Goal: Transaction & Acquisition: Obtain resource

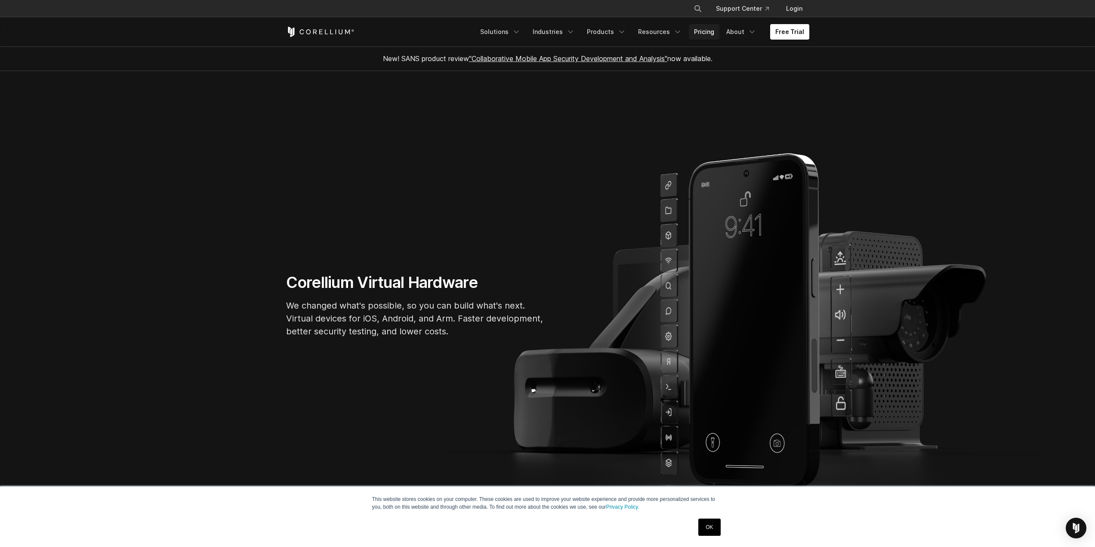
click at [708, 37] on link "Pricing" at bounding box center [704, 31] width 31 height 15
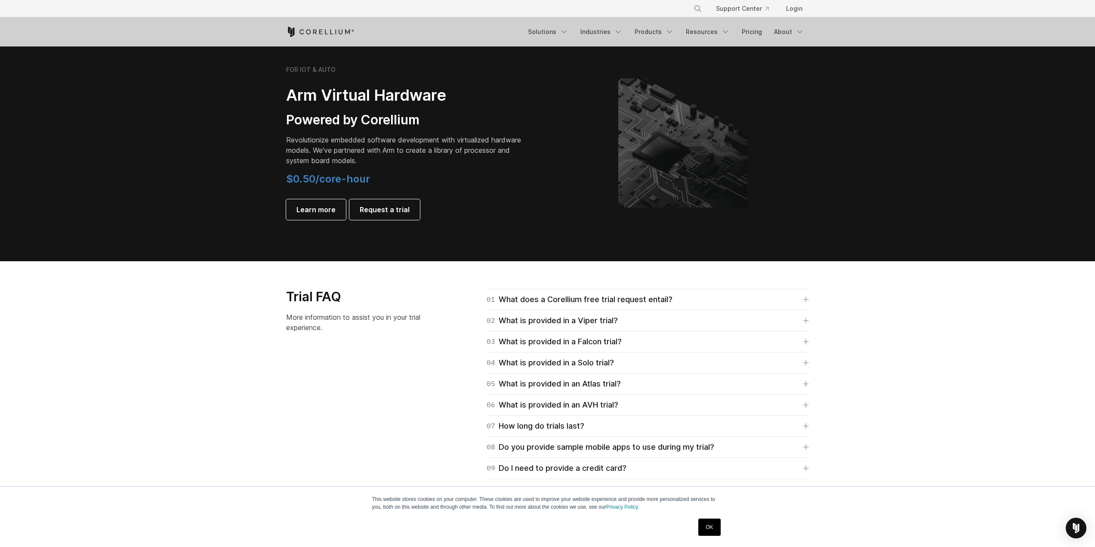
scroll to position [947, 0]
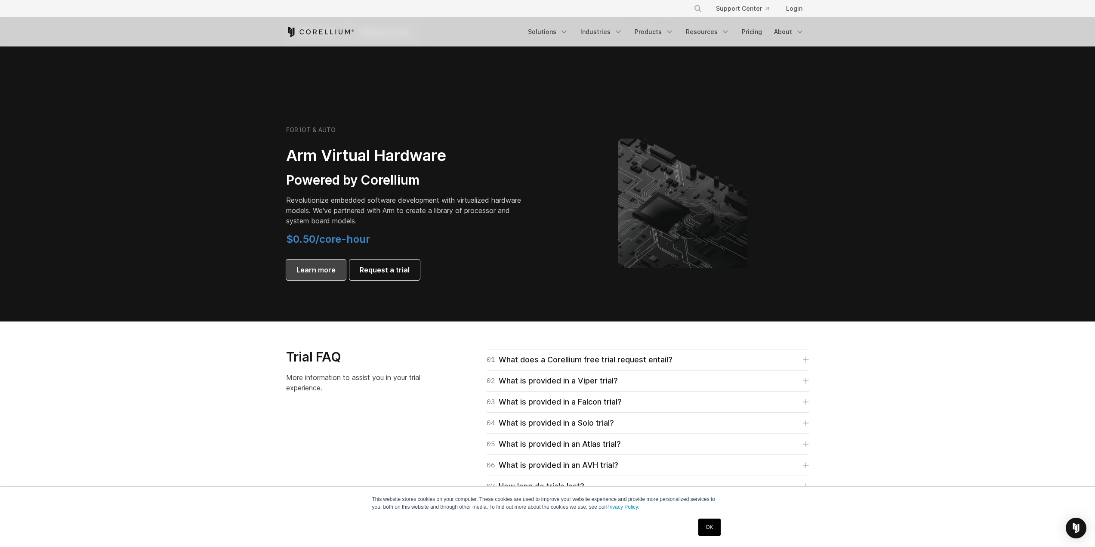
click at [313, 268] on span "Learn more" at bounding box center [315, 270] width 39 height 10
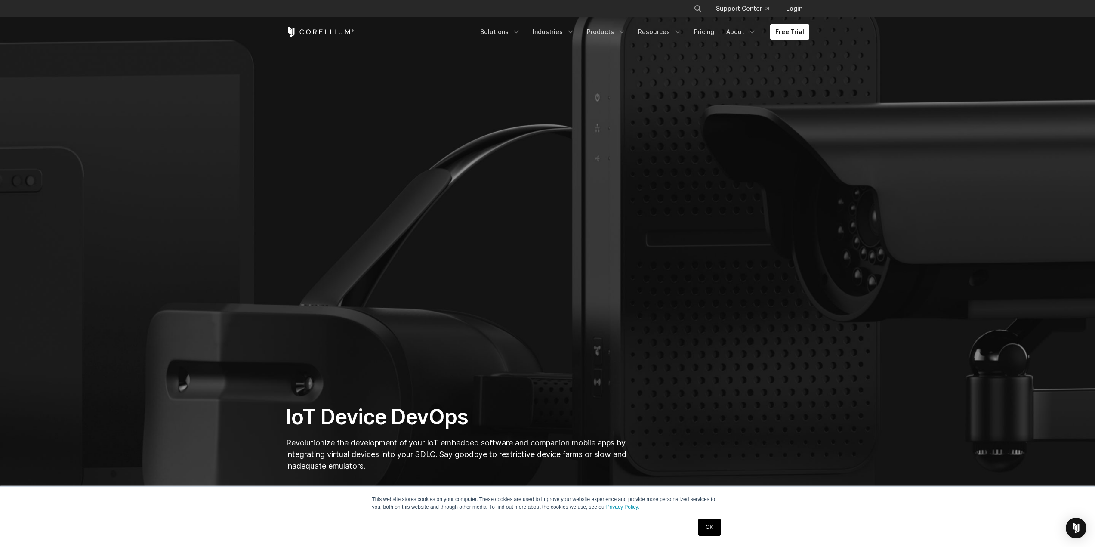
click at [799, 37] on link "Free Trial" at bounding box center [789, 31] width 39 height 15
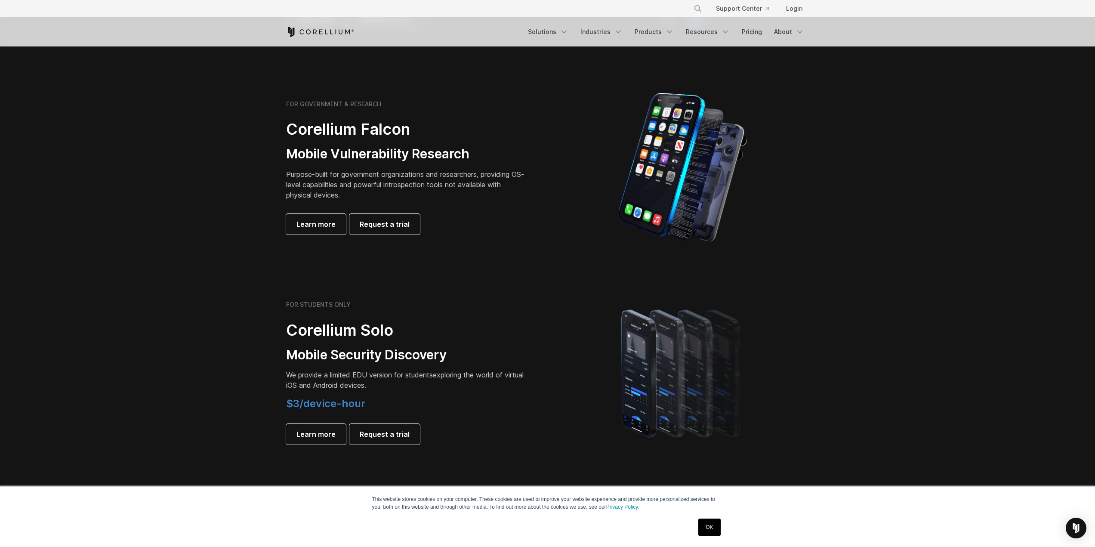
scroll to position [473, 0]
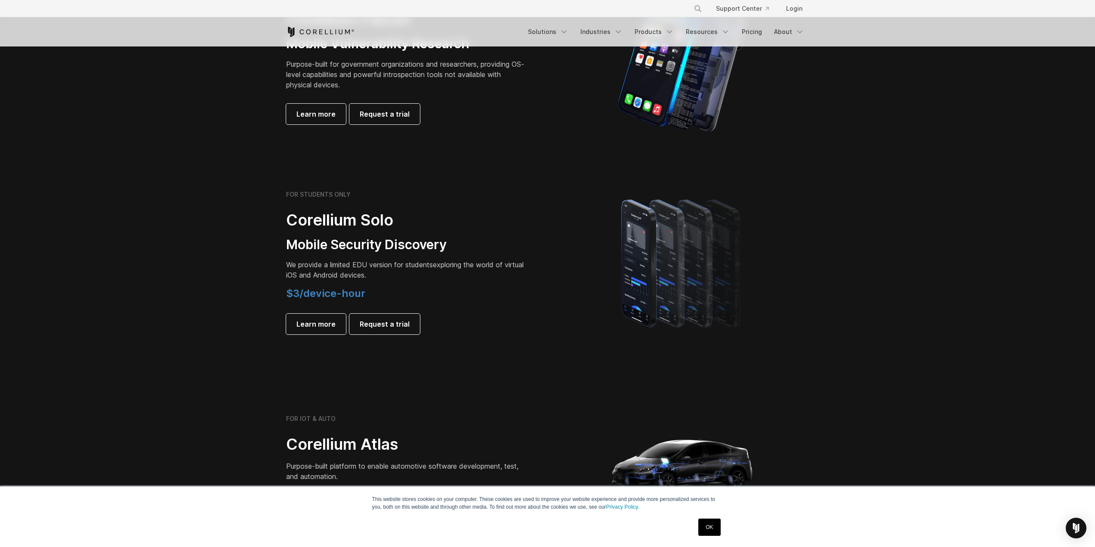
click at [744, 382] on img at bounding box center [683, 465] width 172 height 172
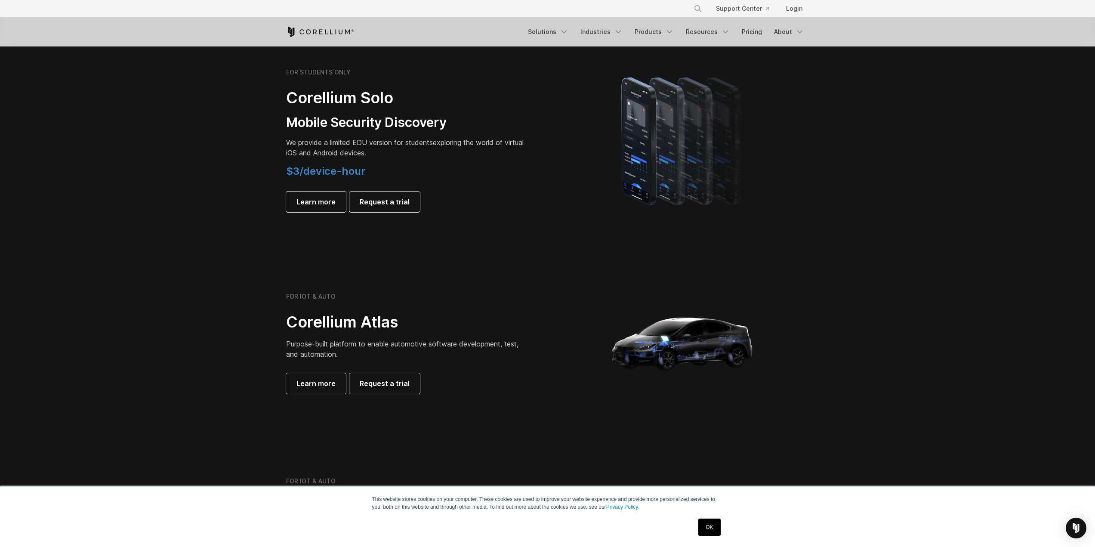
scroll to position [731, 0]
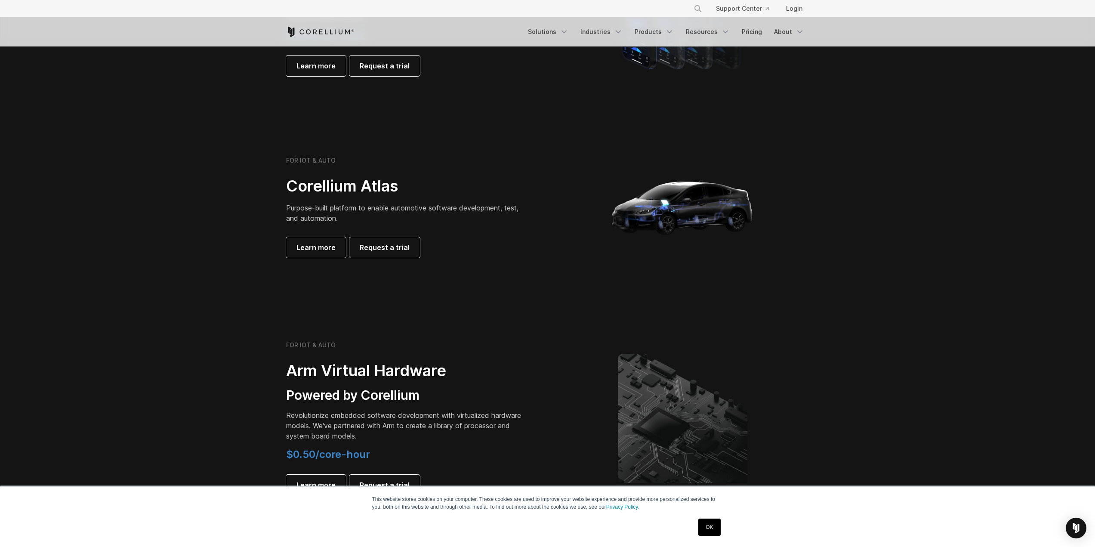
drag, startPoint x: 710, startPoint y: 525, endPoint x: 695, endPoint y: 501, distance: 27.6
click at [708, 526] on link "OK" at bounding box center [709, 526] width 22 height 17
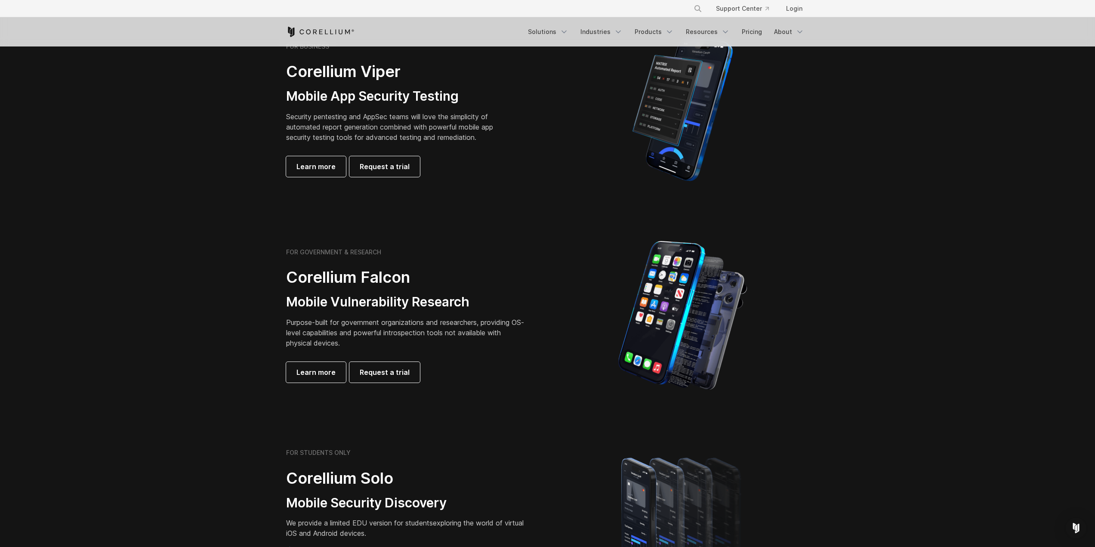
scroll to position [0, 0]
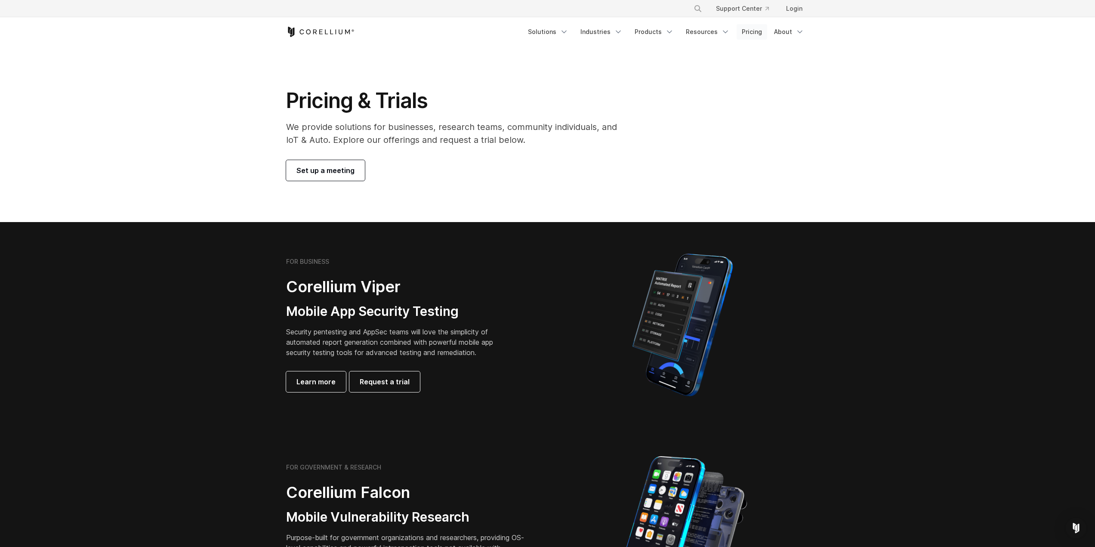
click at [757, 29] on link "Pricing" at bounding box center [752, 31] width 31 height 15
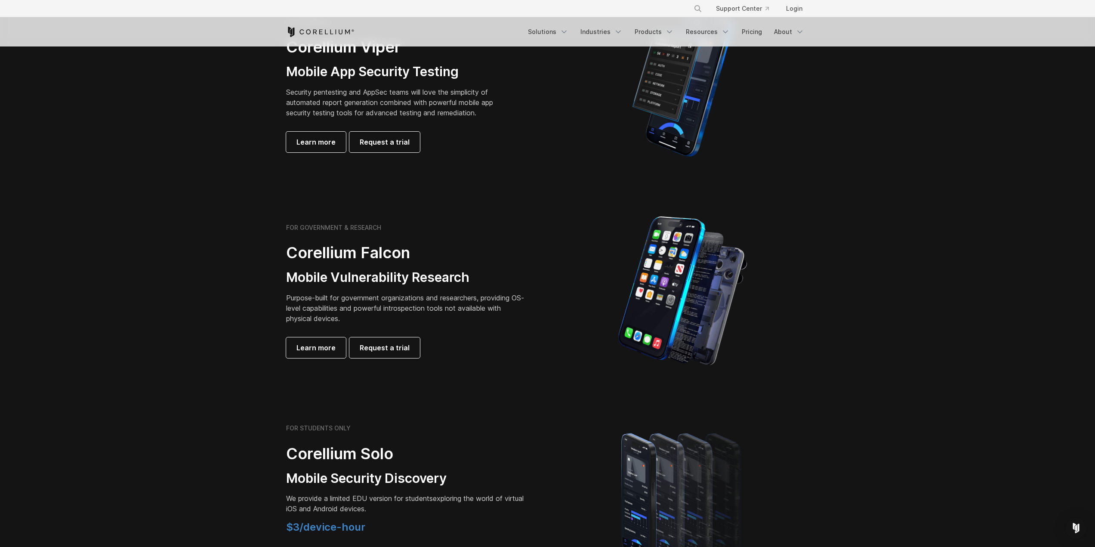
scroll to position [215, 0]
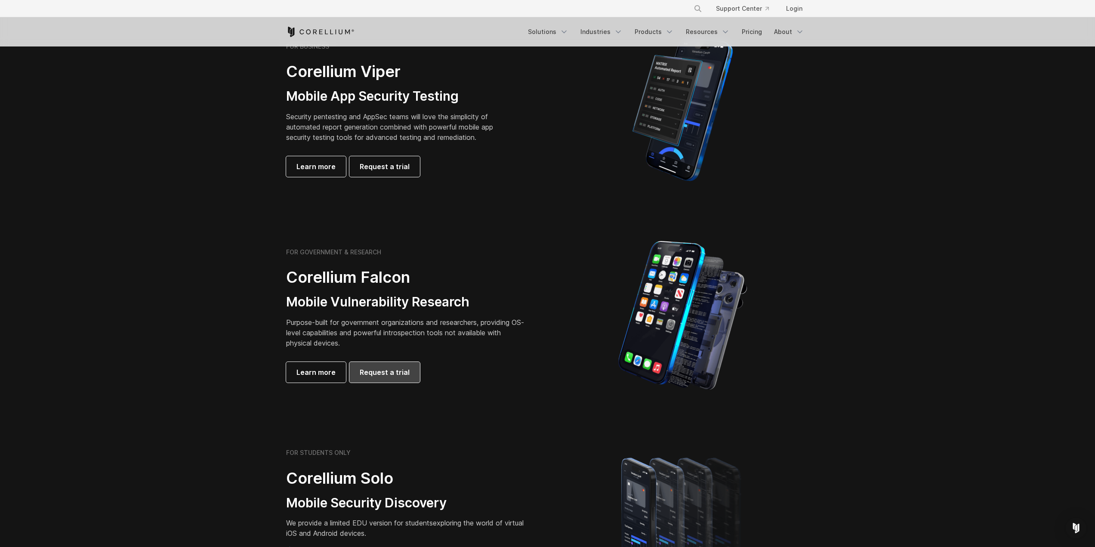
click at [364, 367] on span "Request a trial" at bounding box center [385, 372] width 50 height 10
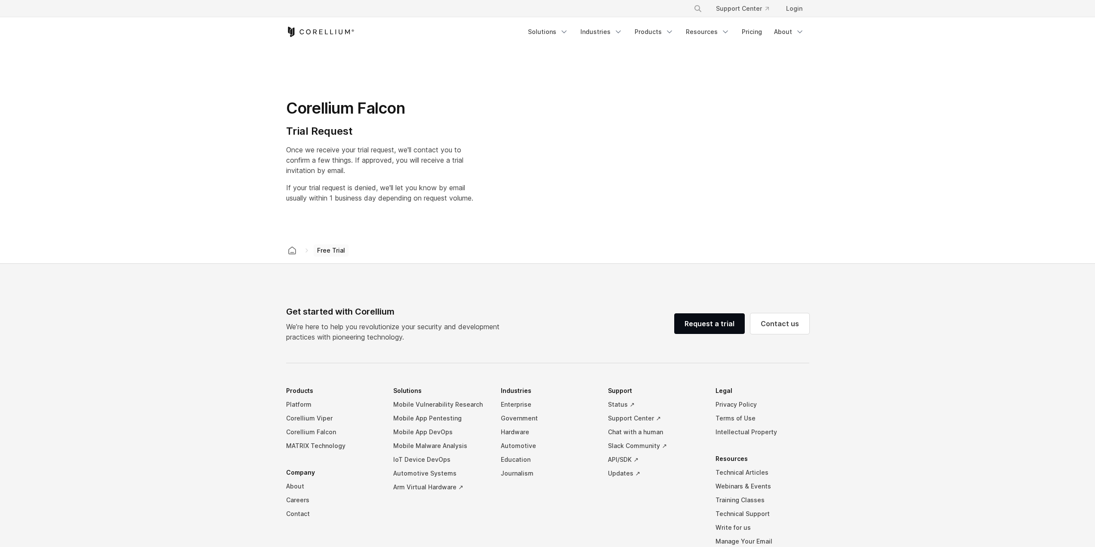
select select "**"
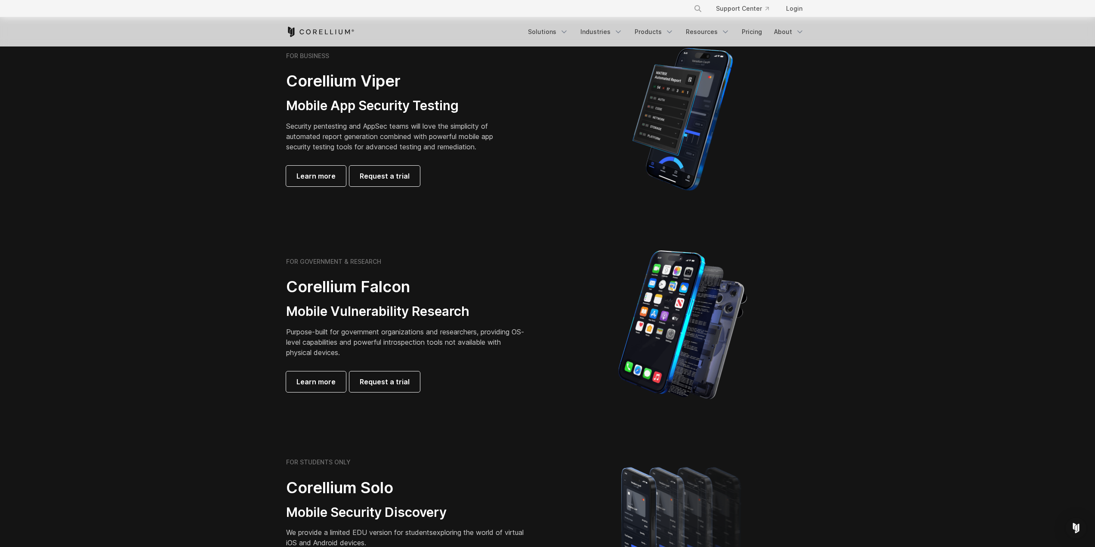
scroll to position [129, 0]
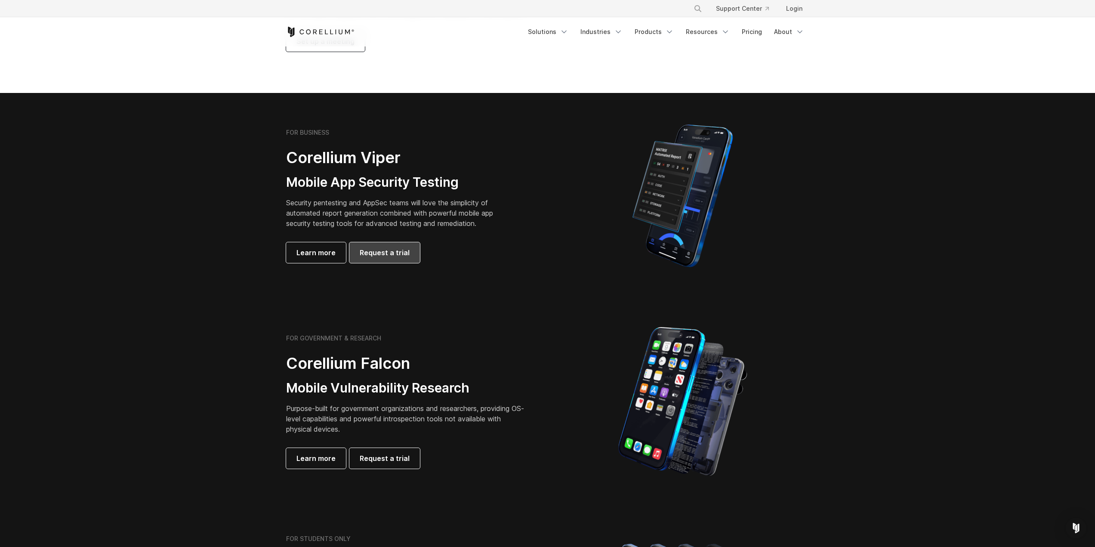
click at [394, 253] on span "Request a trial" at bounding box center [385, 252] width 50 height 10
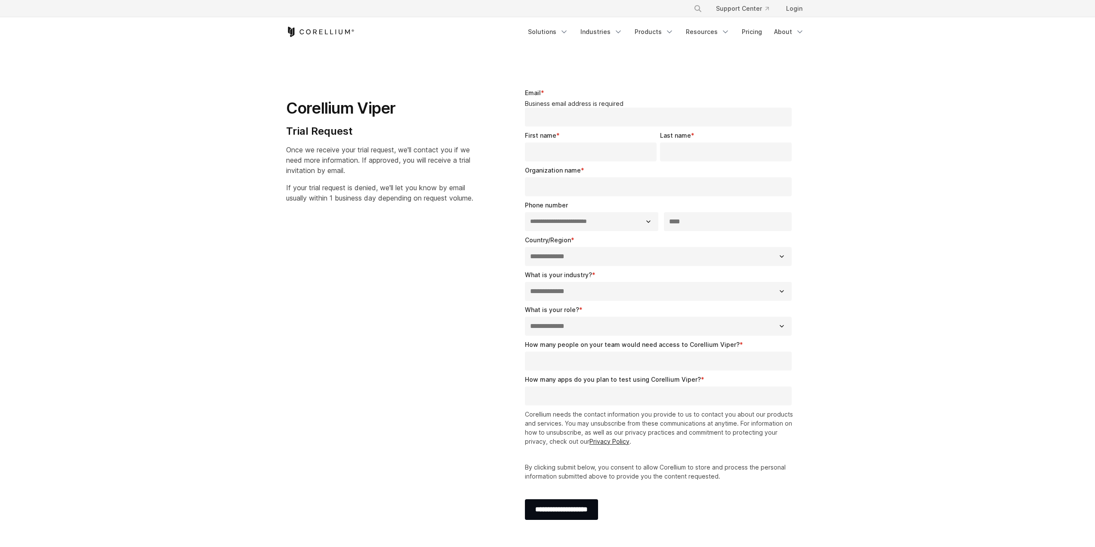
select select "**"
